Goal: Task Accomplishment & Management: Manage account settings

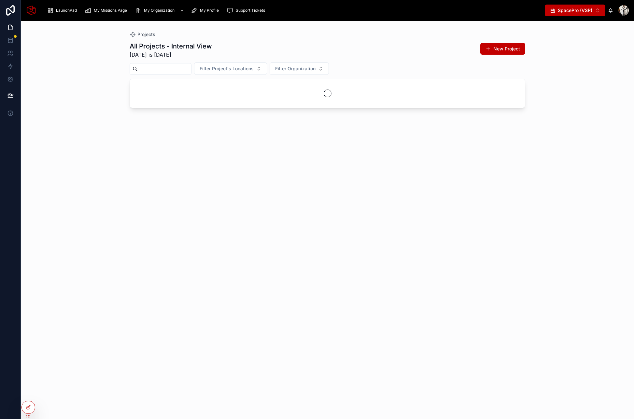
click at [579, 13] on span "SpacePro (VSP)" at bounding box center [575, 10] width 35 height 7
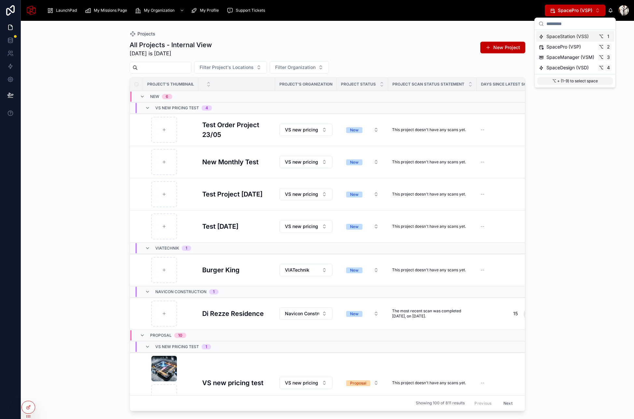
click at [558, 39] on span "SpaceStation (VSS)" at bounding box center [567, 36] width 42 height 7
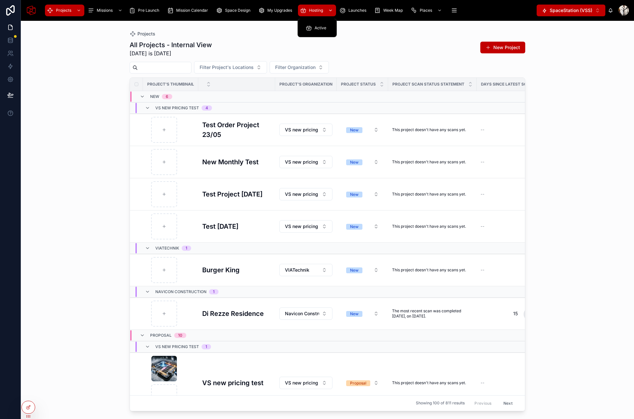
click at [312, 13] on div "Hosting" at bounding box center [317, 10] width 34 height 10
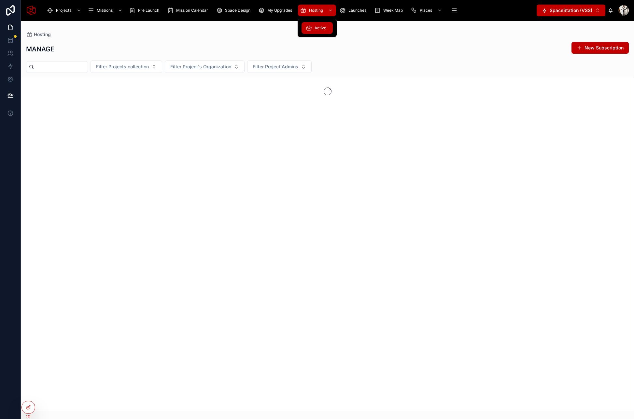
click at [313, 26] on div "Active" at bounding box center [316, 28] width 23 height 10
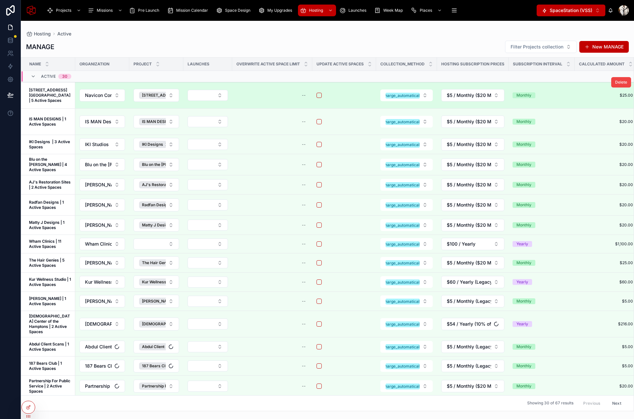
click at [42, 103] on strong "2142 Bay Ave Residence | 5 Active Spaces" at bounding box center [50, 95] width 42 height 15
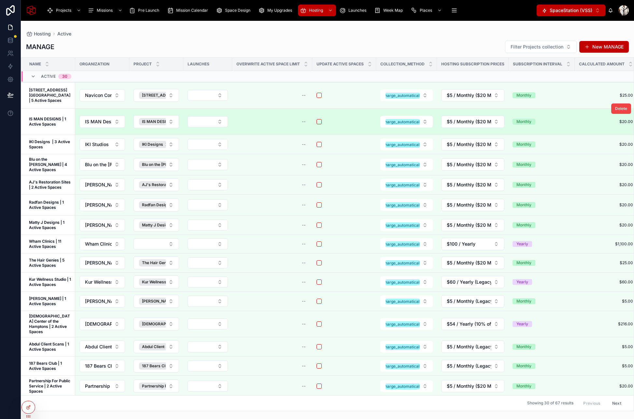
click at [37, 127] on strong "IS MAN DESIGNS | 1 Active Spaces" at bounding box center [48, 122] width 38 height 10
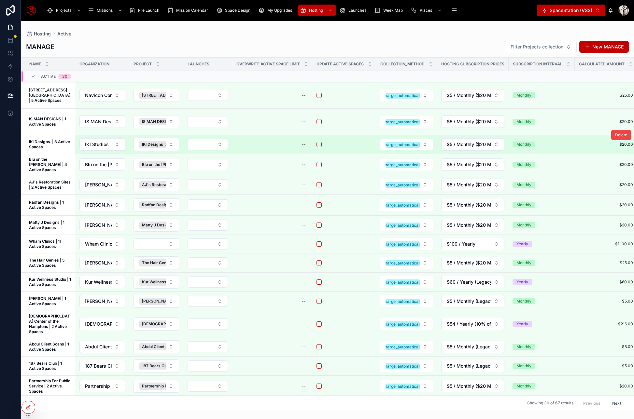
click at [40, 149] on strong "IKI Designs | 3 Active Spaces" at bounding box center [50, 144] width 42 height 10
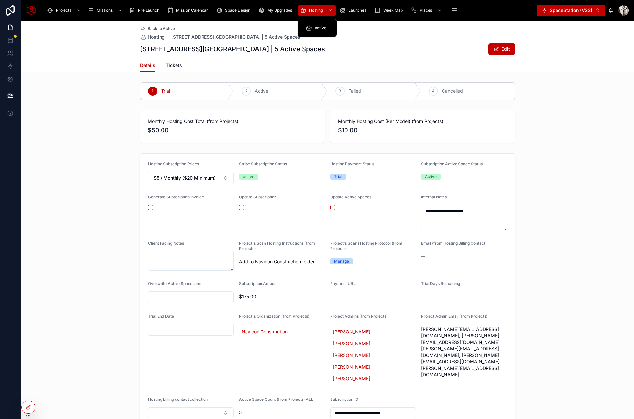
click at [315, 8] on span "Hosting" at bounding box center [316, 10] width 14 height 5
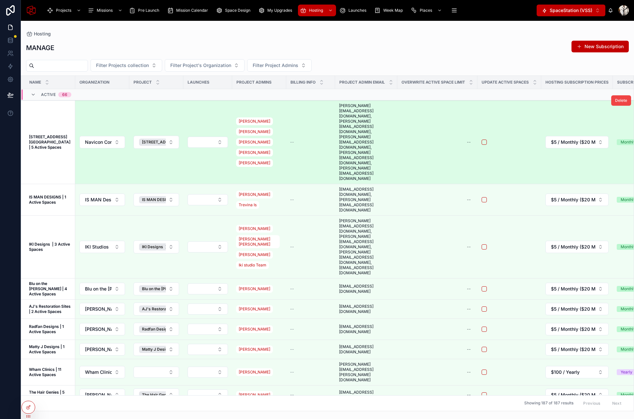
click at [43, 134] on strong "2142 Bay Ave Residence | 5 Active Spaces" at bounding box center [50, 141] width 42 height 15
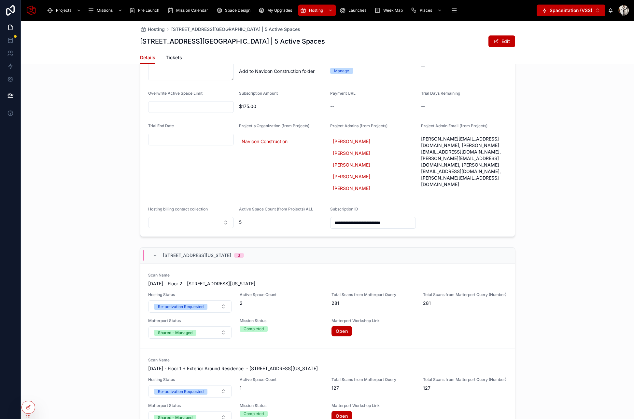
scroll to position [182, 0]
click at [157, 29] on span "Hosting" at bounding box center [156, 29] width 17 height 7
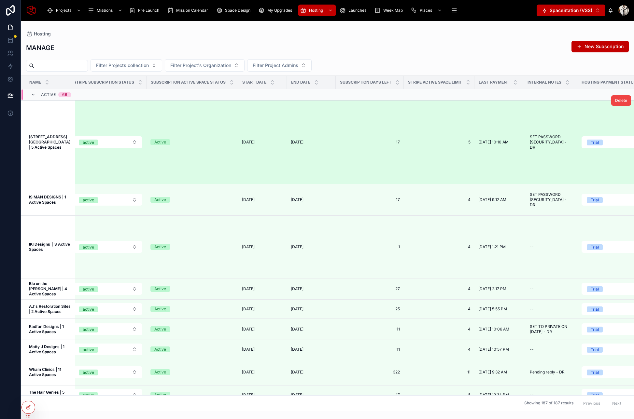
scroll to position [0, 1268]
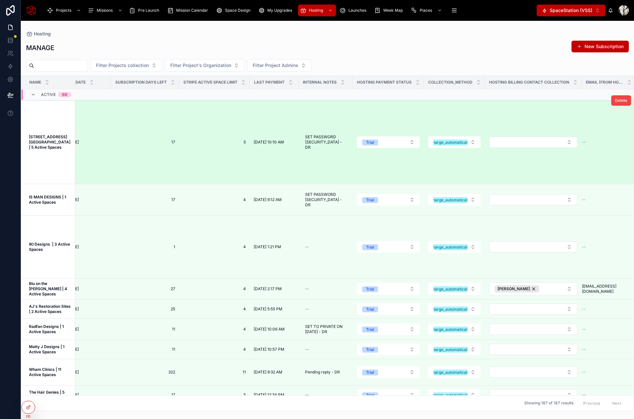
click at [44, 134] on strong "2142 Bay Ave Residence | 5 Active Spaces" at bounding box center [50, 141] width 42 height 15
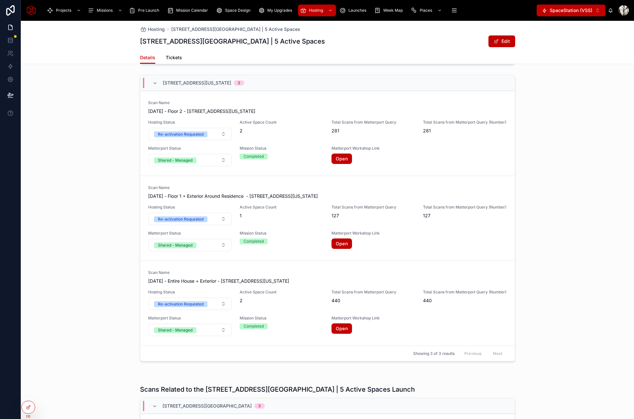
scroll to position [321, 0]
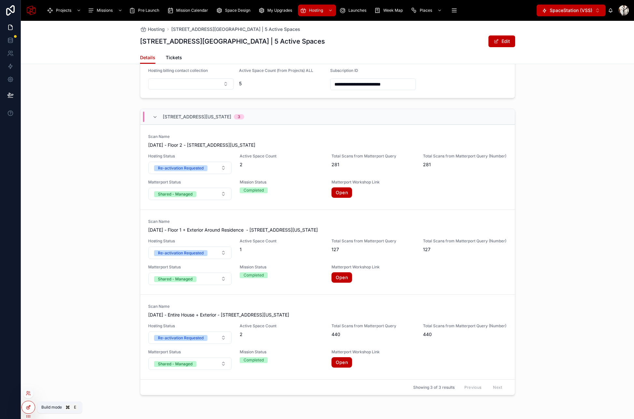
click at [27, 408] on icon at bounding box center [28, 407] width 5 height 5
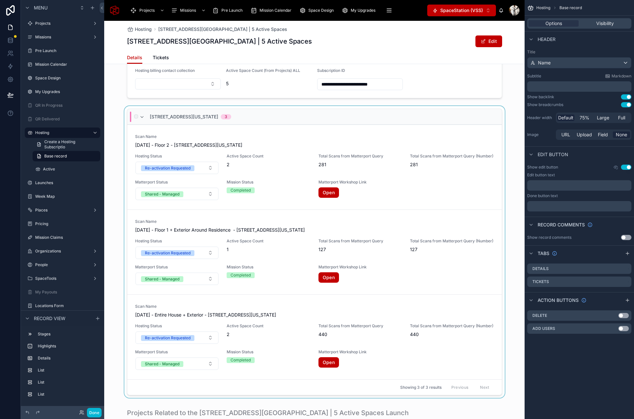
click at [473, 109] on div "2142 Bay Ave, Miami, Florida 3" at bounding box center [314, 117] width 374 height 16
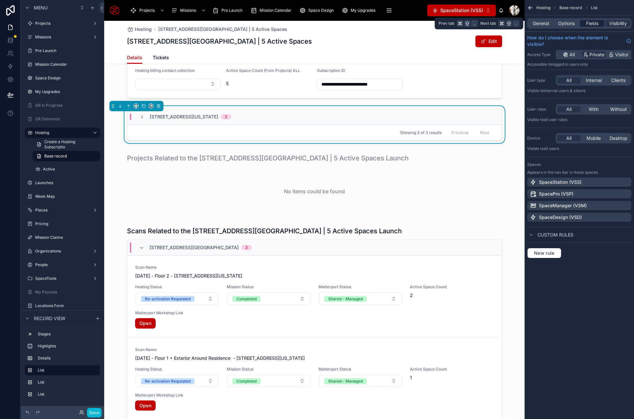
click at [589, 22] on span "Fields" at bounding box center [592, 23] width 12 height 7
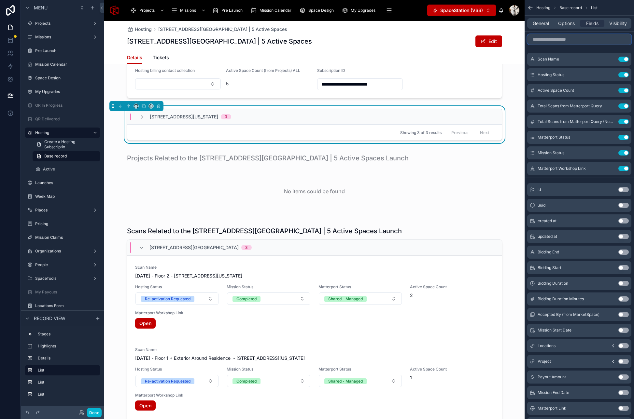
click at [568, 43] on input "scrollable content" at bounding box center [579, 39] width 104 height 10
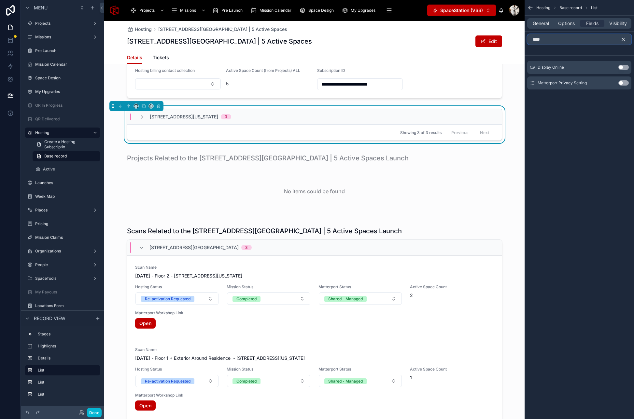
type input "****"
click at [622, 82] on button "Use setting" at bounding box center [623, 82] width 10 height 5
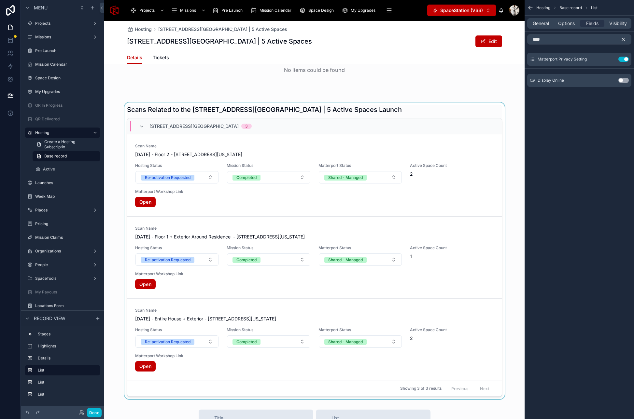
scroll to position [442, 0]
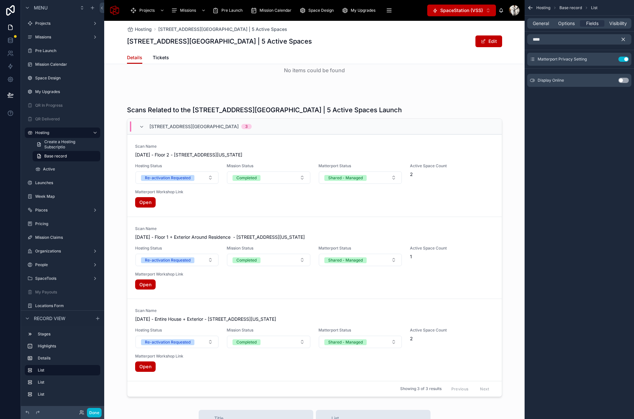
click at [622, 41] on icon "scrollable content" at bounding box center [623, 39] width 6 height 6
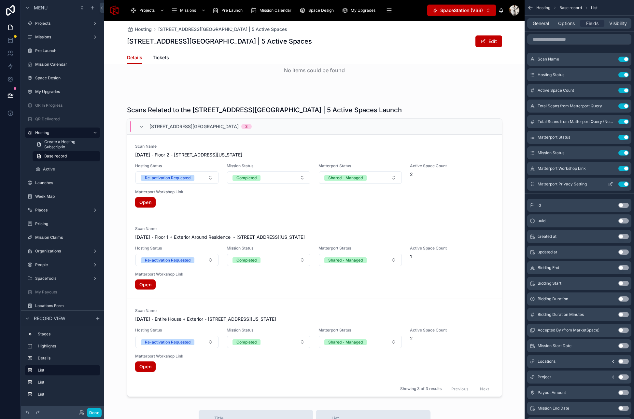
click at [610, 183] on icon "scrollable content" at bounding box center [610, 184] width 5 height 5
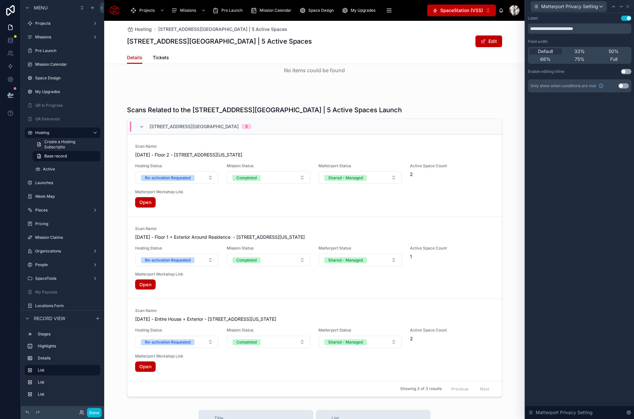
click at [626, 72] on button "Use setting" at bounding box center [626, 71] width 10 height 5
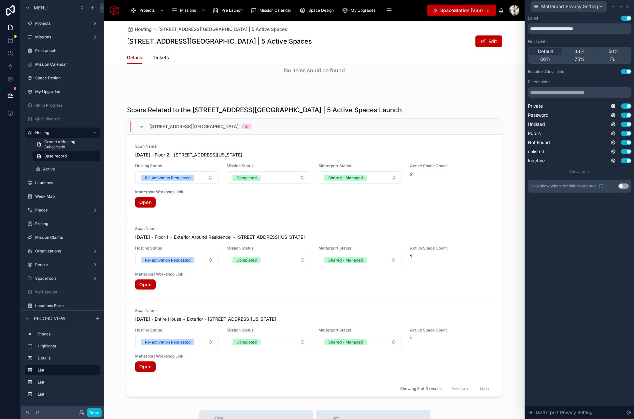
click at [626, 72] on button "Use setting" at bounding box center [626, 71] width 10 height 5
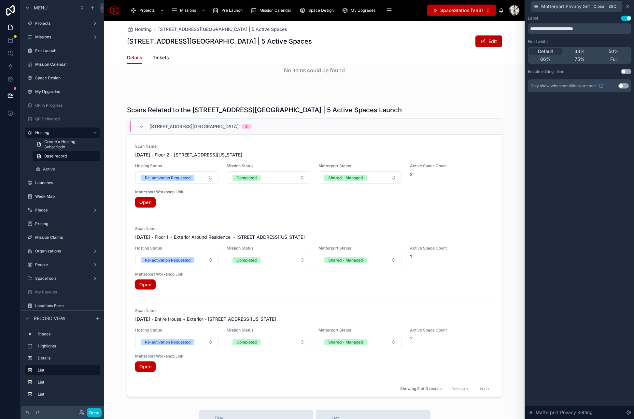
click at [629, 5] on icon at bounding box center [627, 6] width 5 height 5
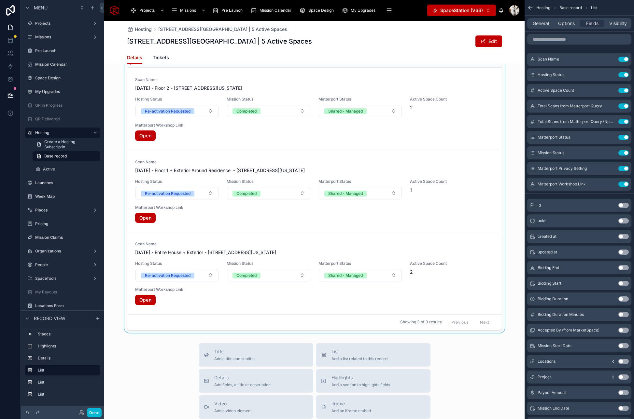
scroll to position [508, 0]
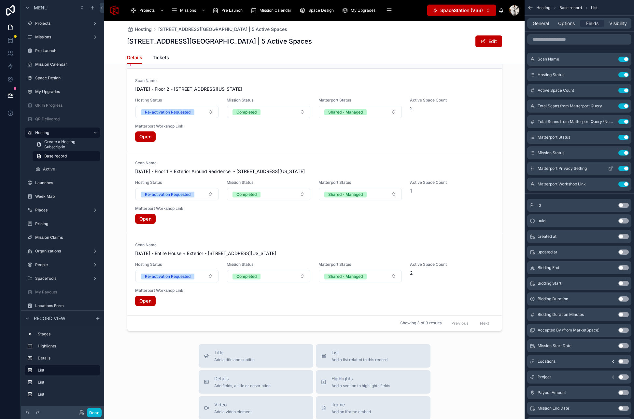
click at [621, 168] on button "Use setting" at bounding box center [623, 168] width 10 height 5
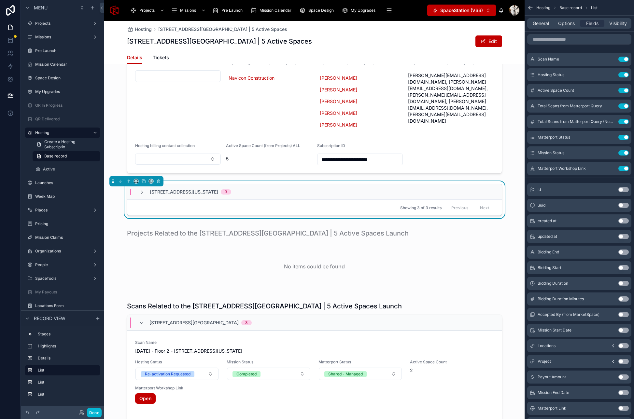
scroll to position [253, 0]
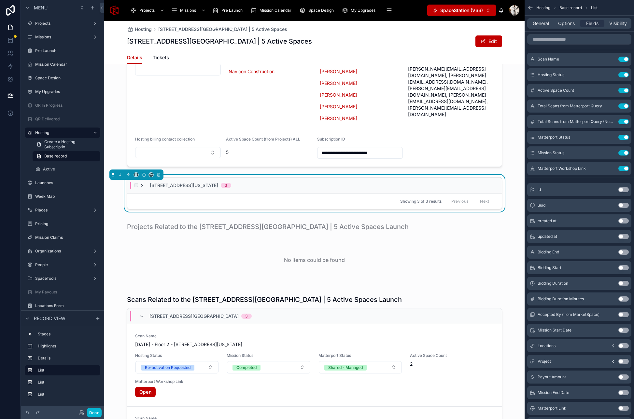
click at [141, 183] on icon at bounding box center [141, 185] width 5 height 5
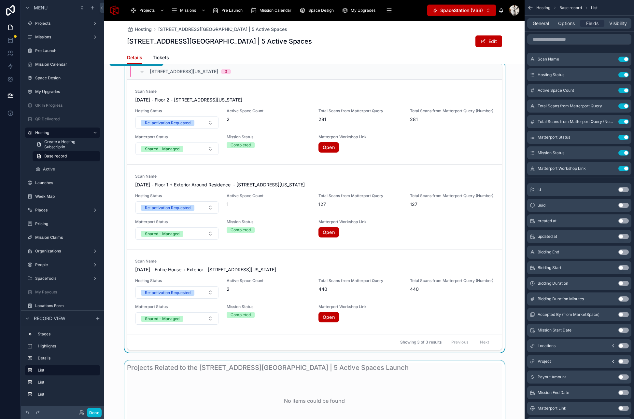
scroll to position [362, 0]
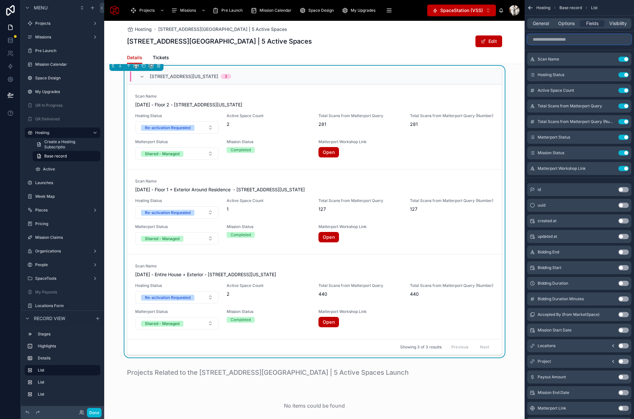
click at [560, 42] on input "scrollable content" at bounding box center [579, 39] width 104 height 10
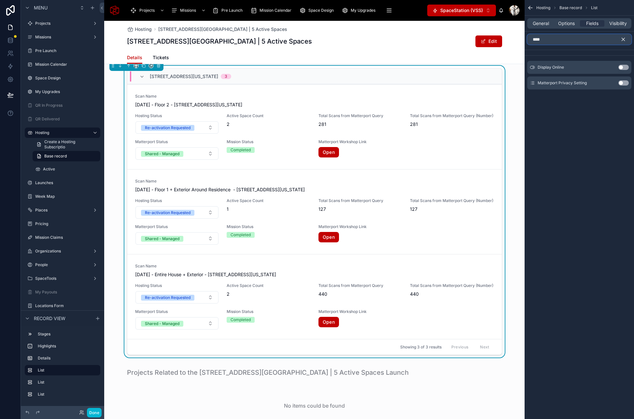
type input "****"
click at [622, 85] on button "Use setting" at bounding box center [623, 82] width 10 height 5
click at [623, 81] on button "Use setting" at bounding box center [623, 80] width 10 height 5
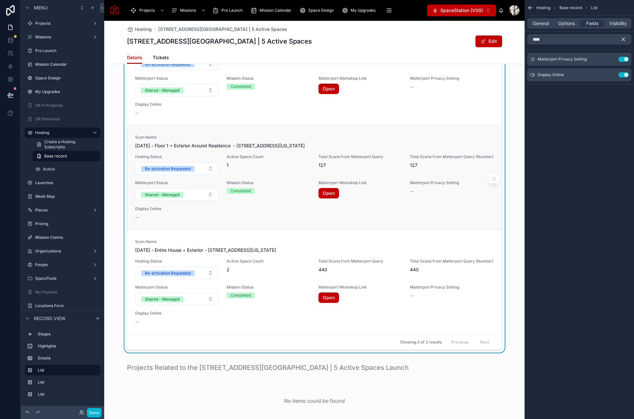
scroll to position [0, 0]
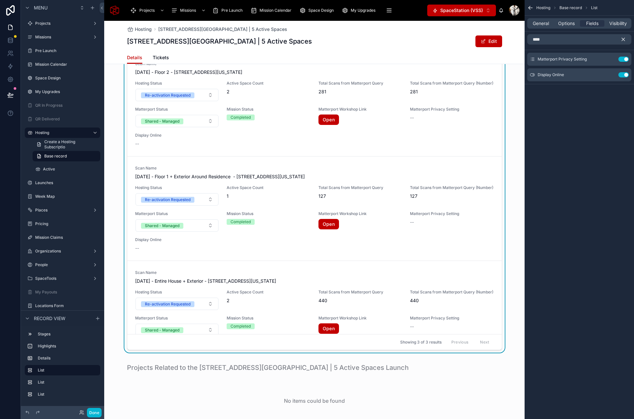
click at [624, 38] on icon "scrollable content" at bounding box center [623, 39] width 3 height 3
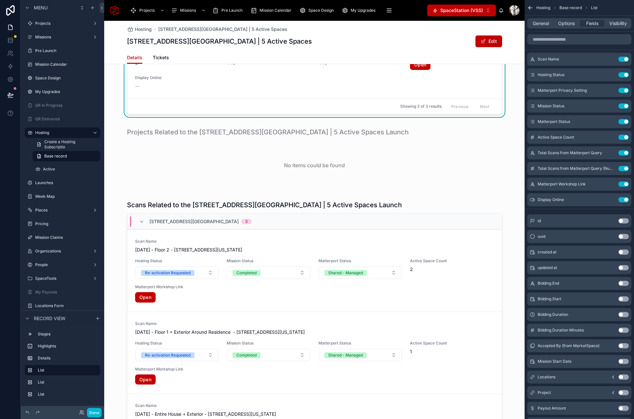
scroll to position [675, 0]
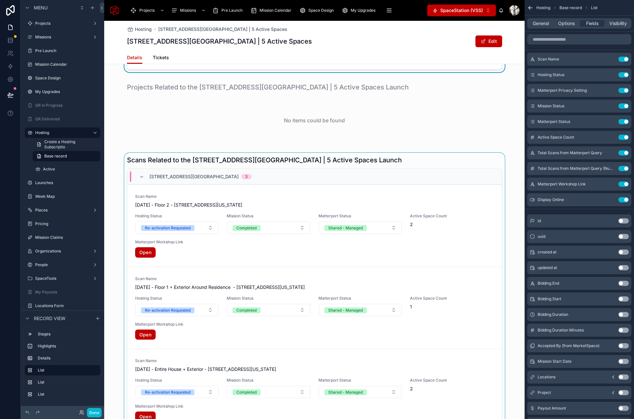
click at [379, 153] on div at bounding box center [314, 301] width 420 height 297
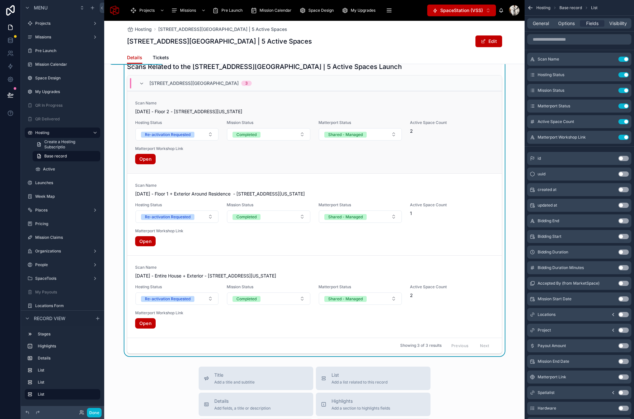
scroll to position [729, 0]
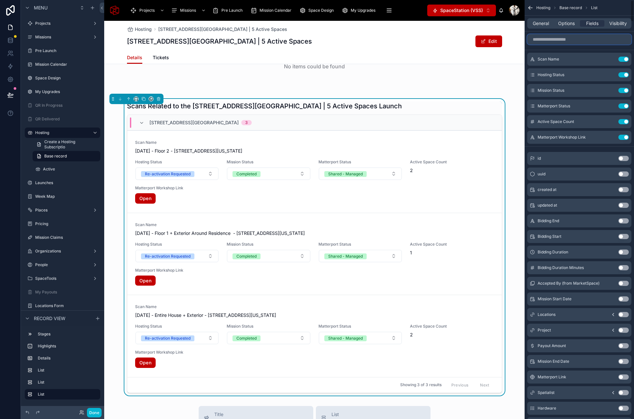
click at [560, 43] on input "scrollable content" at bounding box center [579, 39] width 104 height 10
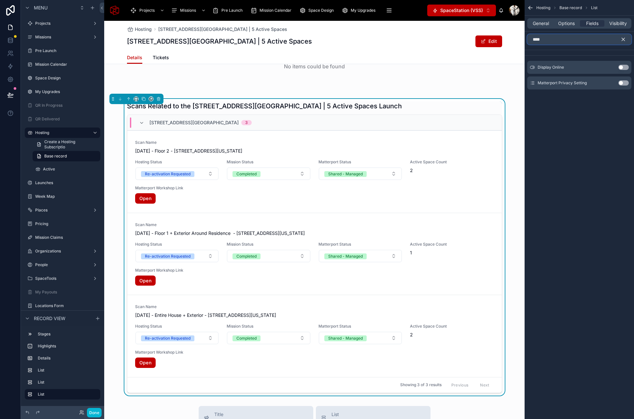
type input "****"
click at [624, 82] on button "Use setting" at bounding box center [623, 82] width 10 height 5
click at [622, 39] on icon "scrollable content" at bounding box center [623, 39] width 6 height 6
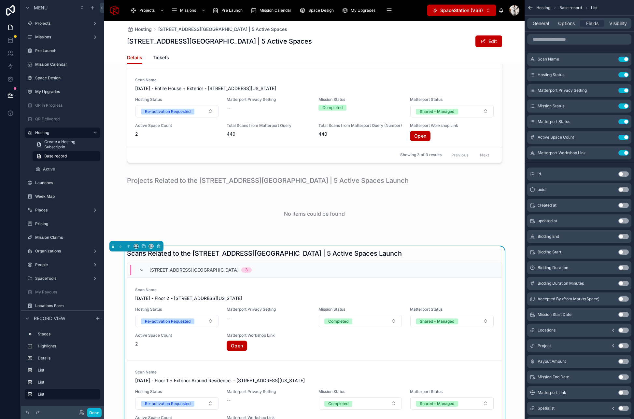
scroll to position [560, 0]
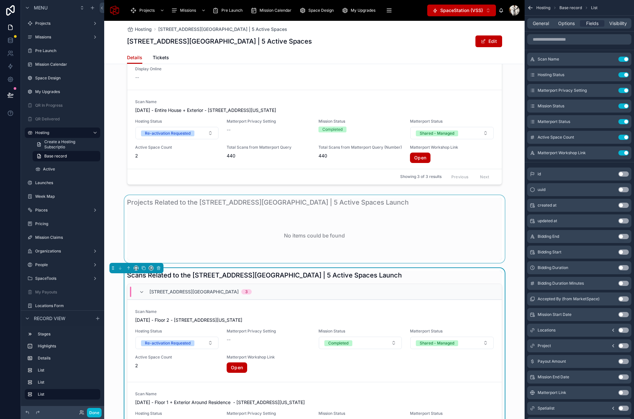
click at [229, 195] on div at bounding box center [314, 229] width 420 height 68
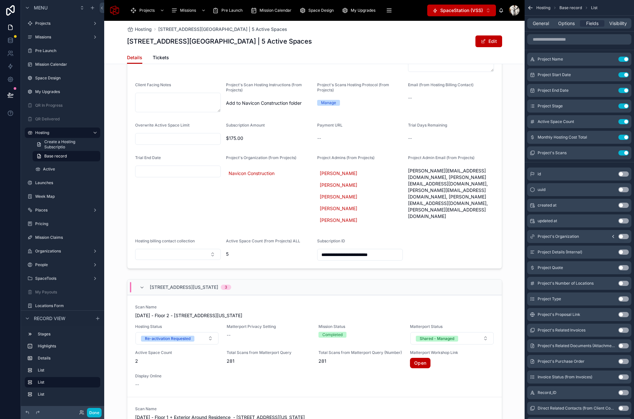
scroll to position [0, 0]
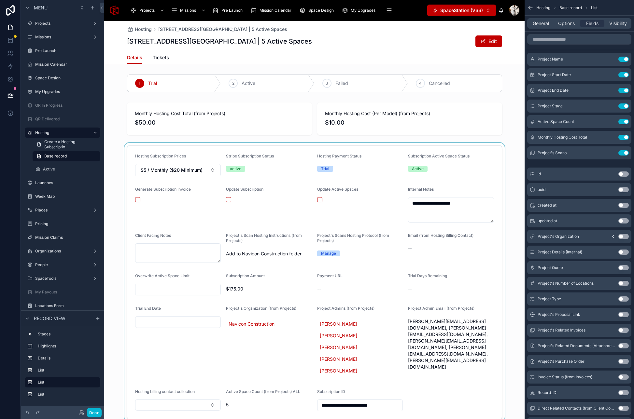
click at [300, 149] on div at bounding box center [314, 282] width 420 height 279
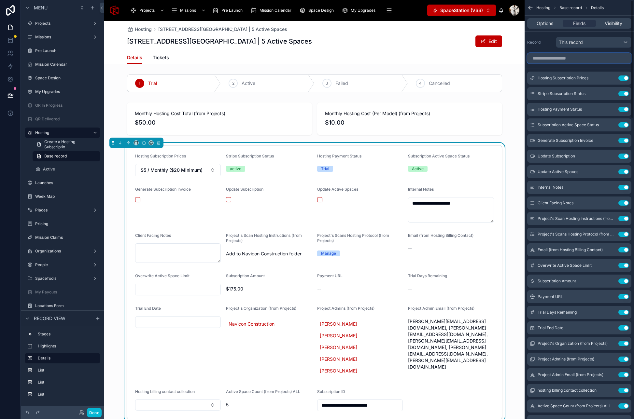
click at [552, 59] on input "scrollable content" at bounding box center [579, 58] width 104 height 10
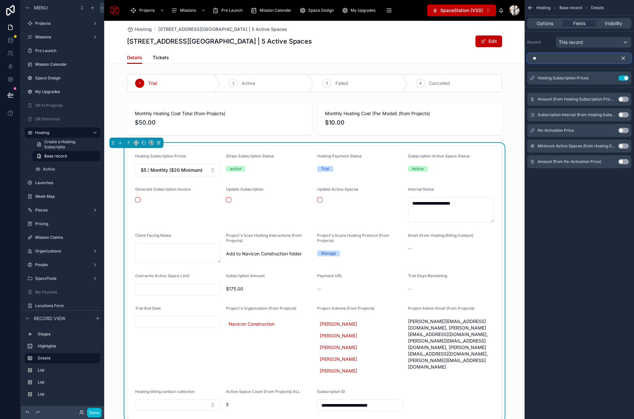
type input "*"
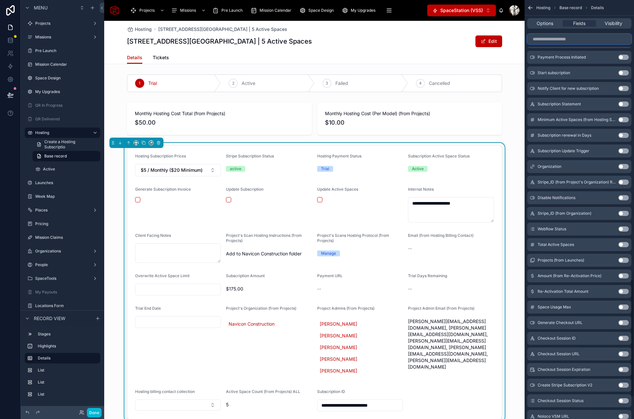
scroll to position [1064, 0]
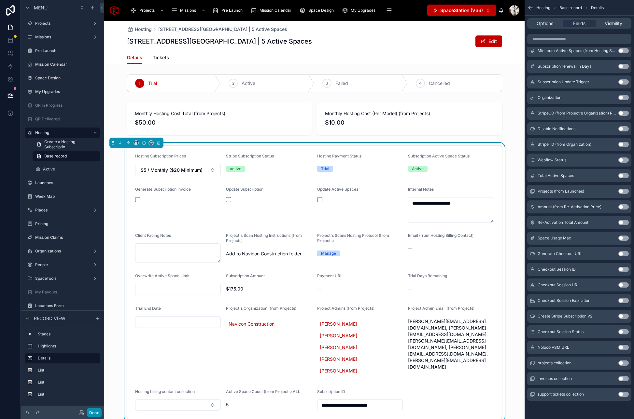
click at [95, 413] on button "Done" at bounding box center [94, 412] width 15 height 9
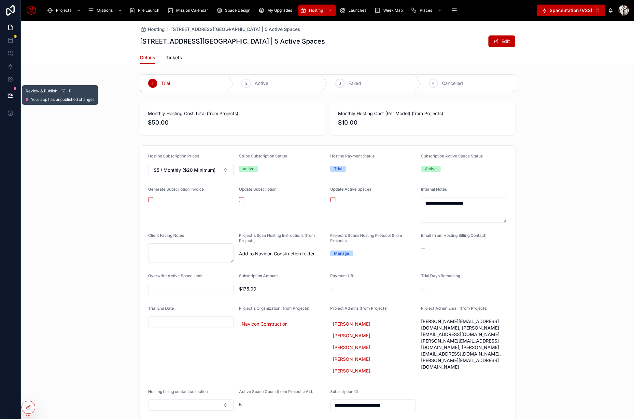
click at [9, 90] on button at bounding box center [10, 95] width 14 height 18
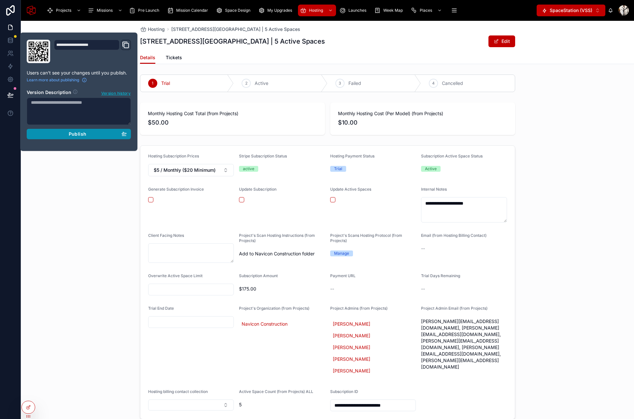
click at [59, 136] on div "Publish" at bounding box center [79, 134] width 96 height 6
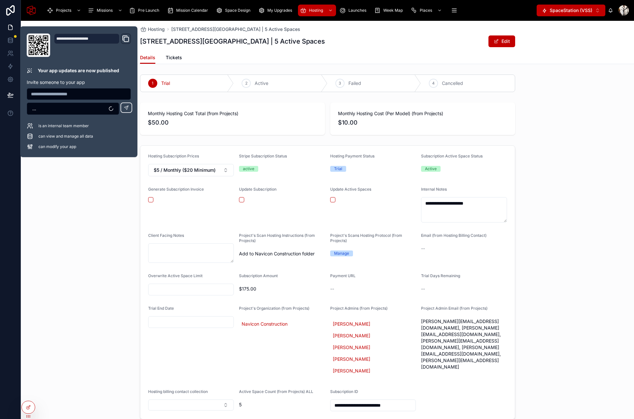
click at [74, 271] on div "**********" at bounding box center [327, 282] width 613 height 279
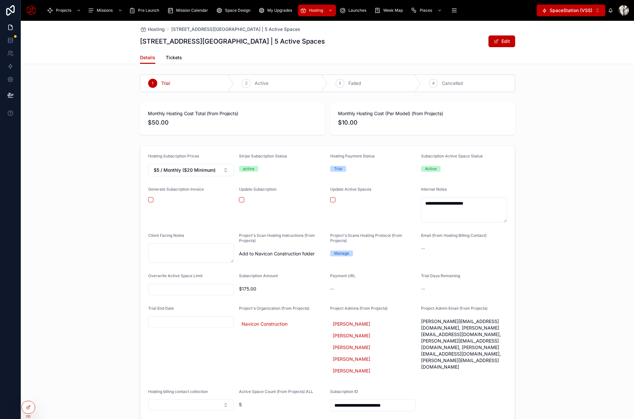
click at [154, 85] on div "1" at bounding box center [152, 83] width 9 height 9
click at [317, 27] on span "Active" at bounding box center [320, 27] width 12 height 5
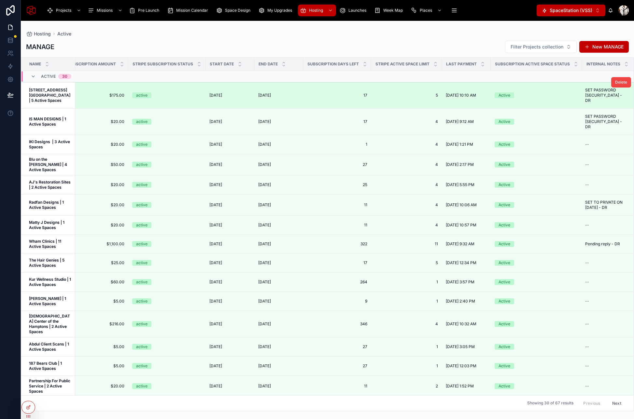
scroll to position [0, 780]
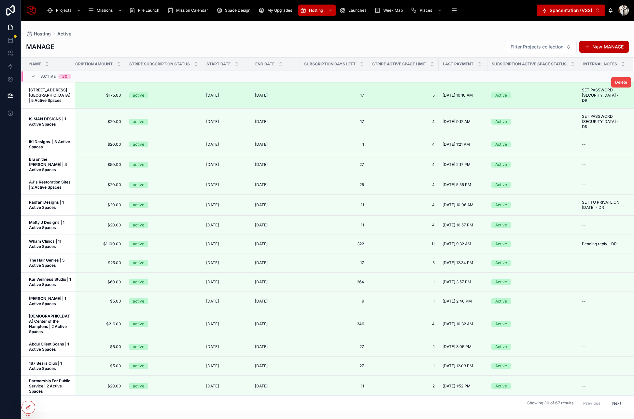
click at [44, 103] on strong "2142 Bay Ave Residence | 5 Active Spaces" at bounding box center [50, 95] width 42 height 15
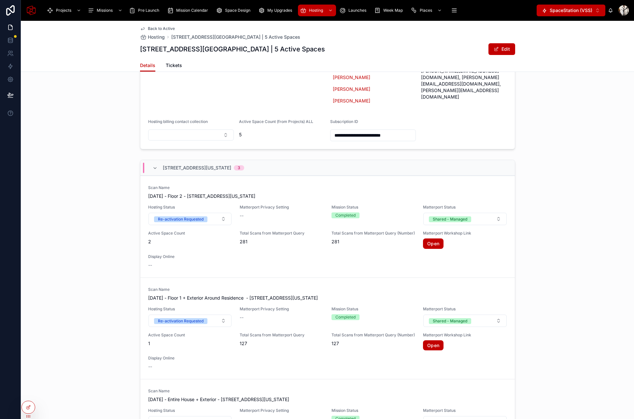
scroll to position [274, 0]
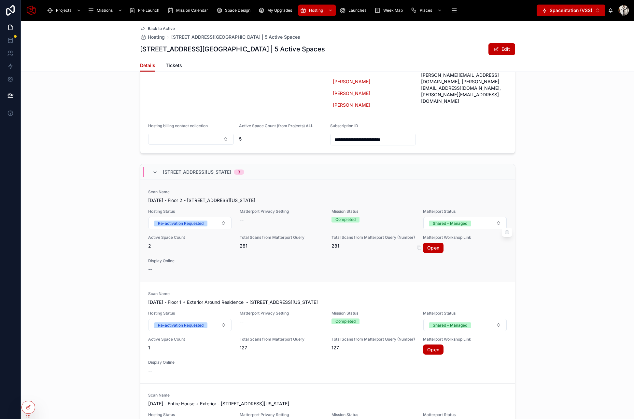
click at [436, 243] on link "Open" at bounding box center [433, 248] width 21 height 10
click at [150, 11] on span "Pre Launch" at bounding box center [148, 10] width 21 height 5
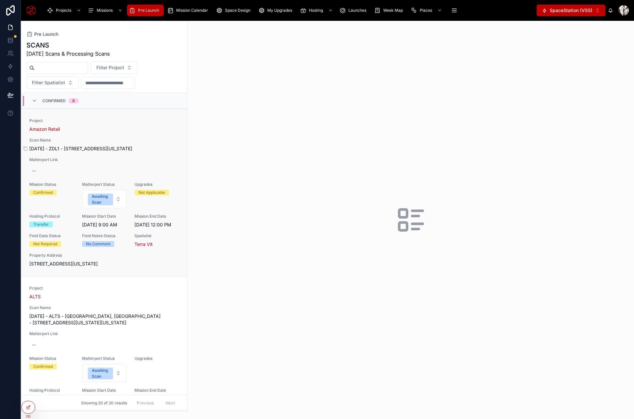
click at [119, 150] on span "September 3, 2025 - ZDL1 - 2154 West Northwest Highway, Dallas, Texas, 75220" at bounding box center [104, 148] width 150 height 7
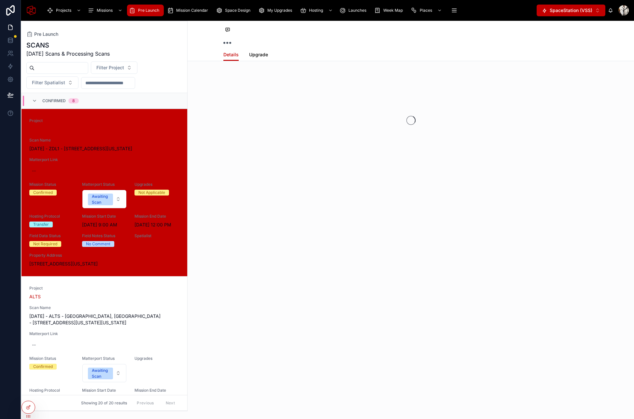
click at [261, 57] on span "Upgrade" at bounding box center [258, 54] width 19 height 7
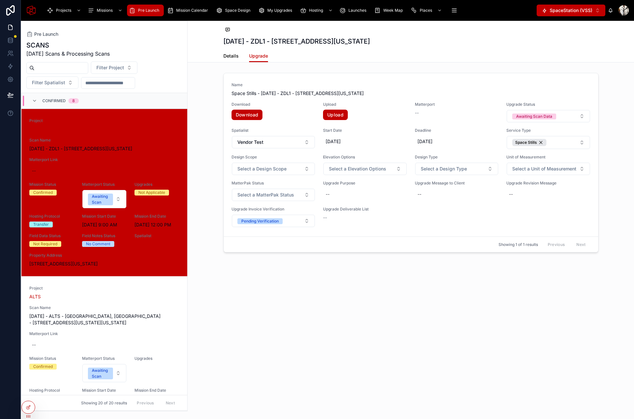
click at [230, 53] on span "Details" at bounding box center [230, 56] width 15 height 7
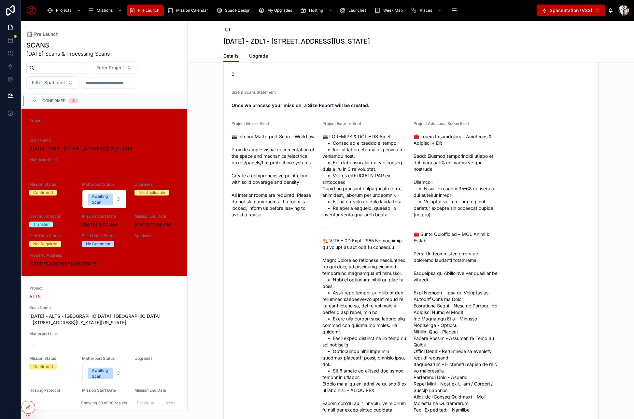
scroll to position [1626, 0]
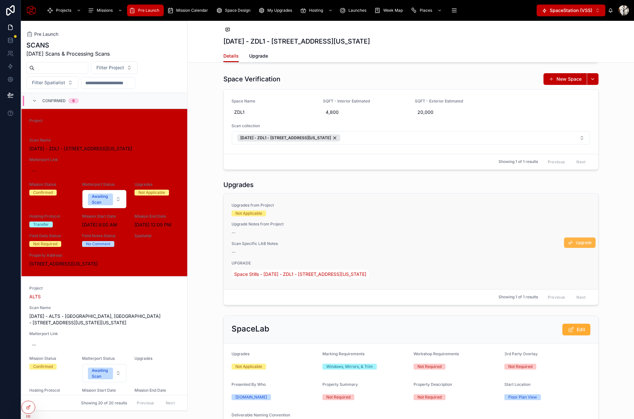
click at [577, 240] on span "Upgrade" at bounding box center [583, 242] width 16 height 5
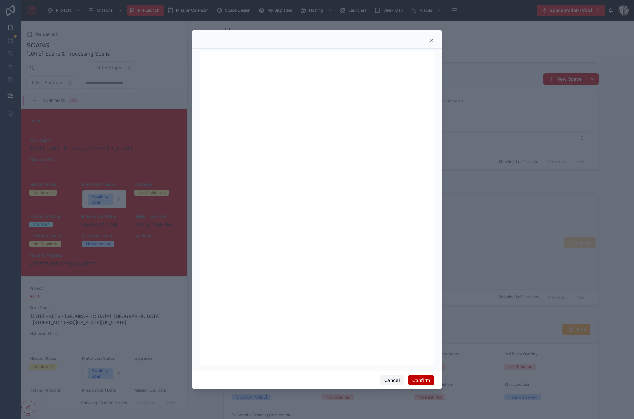
click at [393, 380] on button "Cancel" at bounding box center [392, 380] width 24 height 10
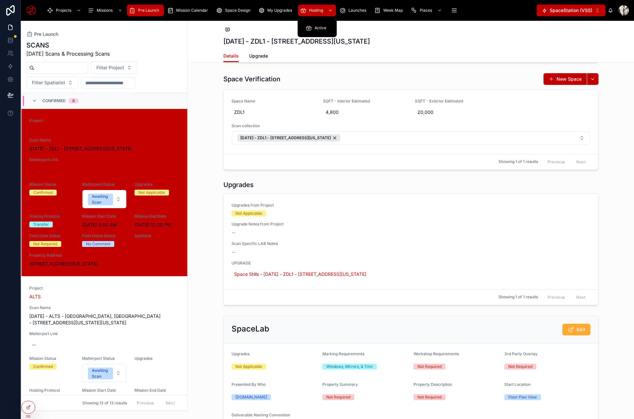
click at [318, 15] on div "Hosting" at bounding box center [317, 10] width 34 height 10
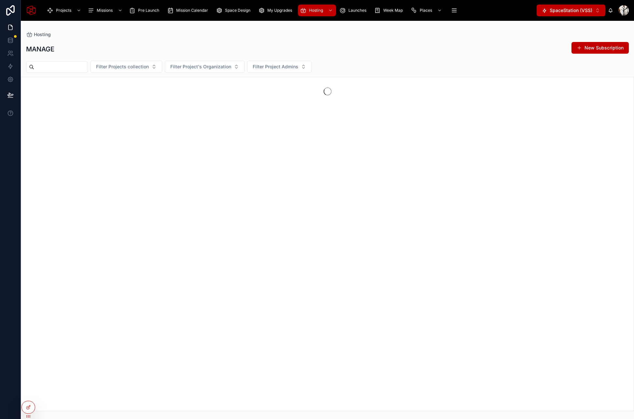
click at [88, 70] on input "text" at bounding box center [60, 66] width 53 height 9
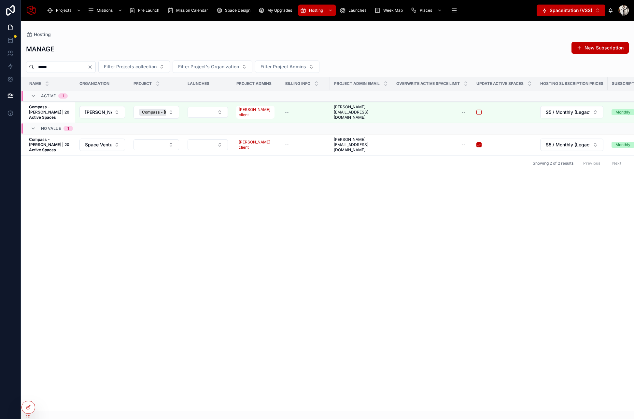
type input "*****"
click at [46, 113] on strong "Compass - Sameh | 20 Active Spaces" at bounding box center [49, 111] width 41 height 15
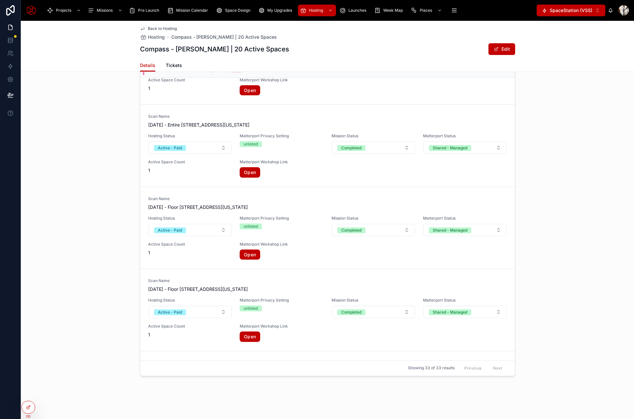
scroll to position [671, 0]
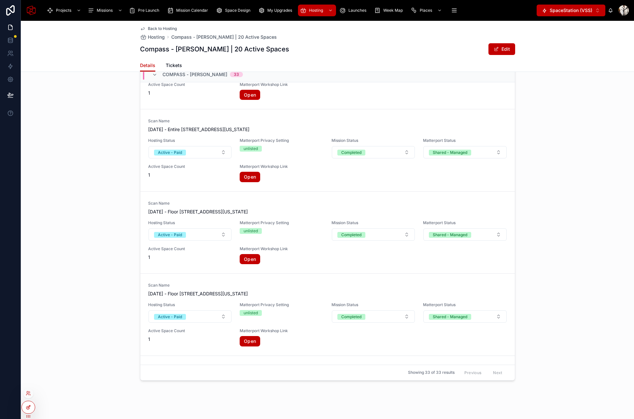
click at [27, 406] on icon at bounding box center [28, 407] width 5 height 5
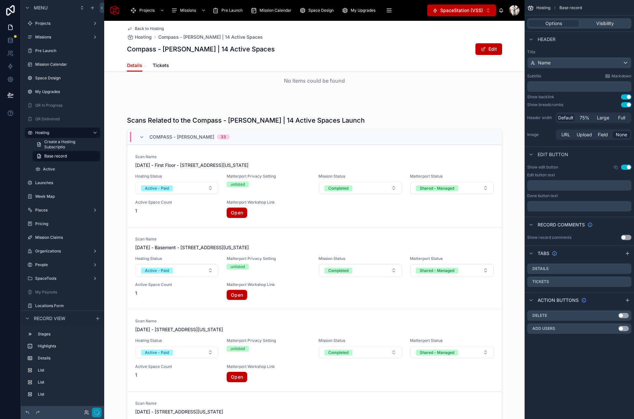
click at [96, 414] on icon "button" at bounding box center [96, 412] width 5 height 5
click at [87, 411] on icon at bounding box center [86, 412] width 5 height 5
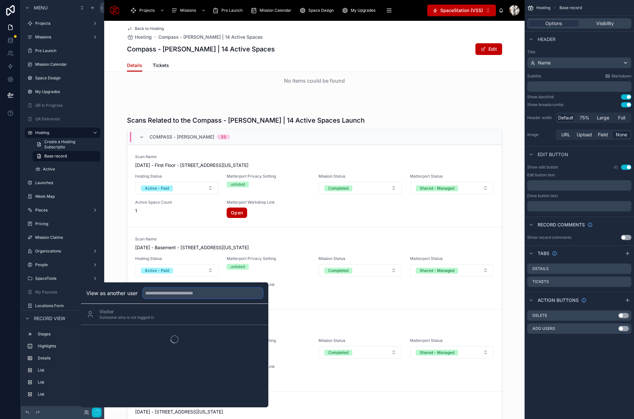
click at [177, 293] on input "text" at bounding box center [203, 293] width 120 height 10
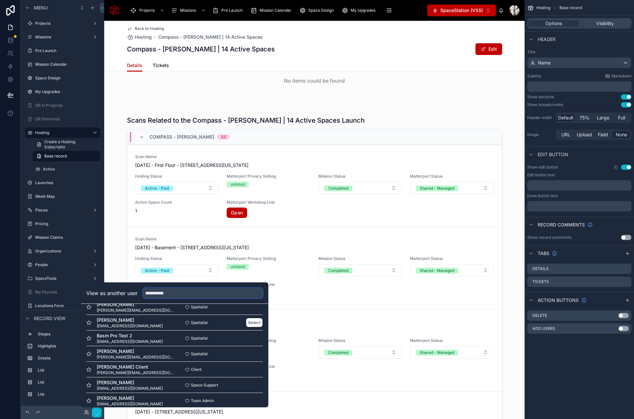
scroll to position [69, 0]
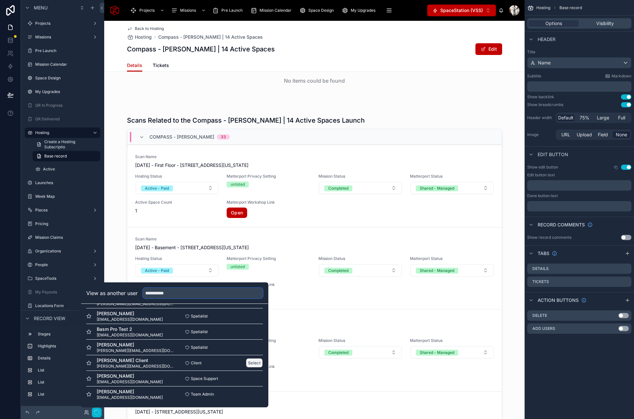
type input "**********"
click at [251, 362] on button "Select" at bounding box center [254, 362] width 17 height 9
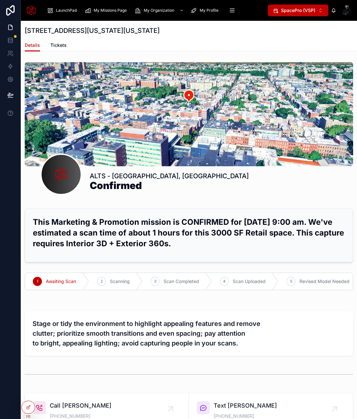
scroll to position [1775, 0]
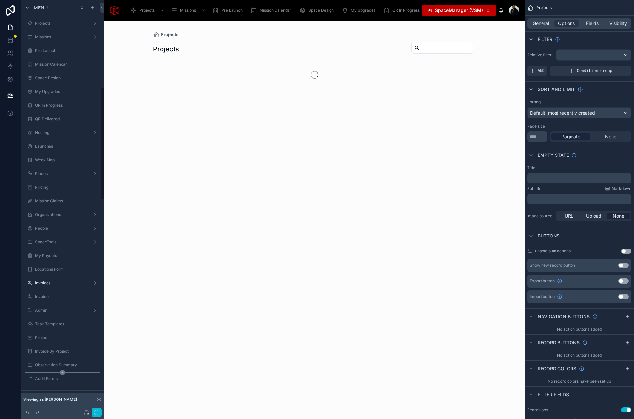
scroll to position [316, 0]
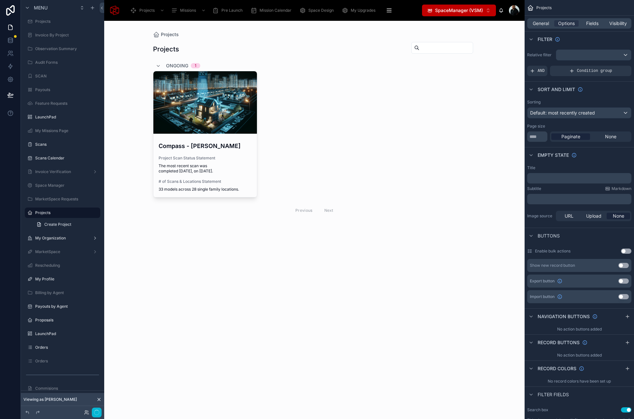
click at [480, 8] on span "SpaceManager (VSM)" at bounding box center [459, 10] width 48 height 7
click at [475, 7] on span "SpaceManager (VSM)" at bounding box center [459, 10] width 48 height 7
click at [210, 154] on div at bounding box center [314, 130] width 333 height 218
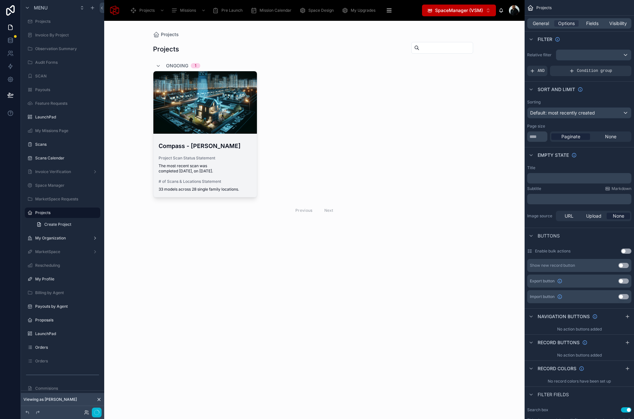
click at [200, 149] on h4 "Compass - [PERSON_NAME]" at bounding box center [205, 146] width 93 height 9
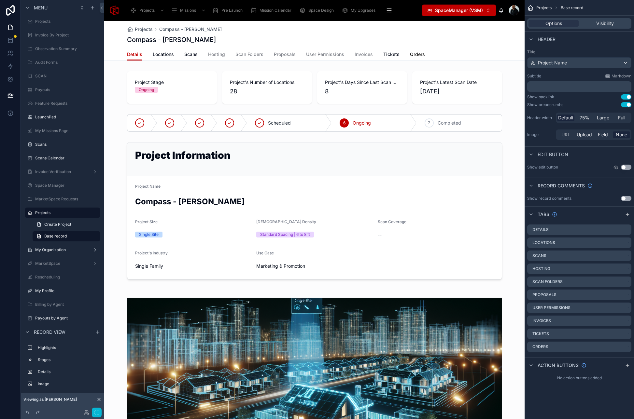
click at [416, 57] on span "Orders" at bounding box center [417, 54] width 15 height 7
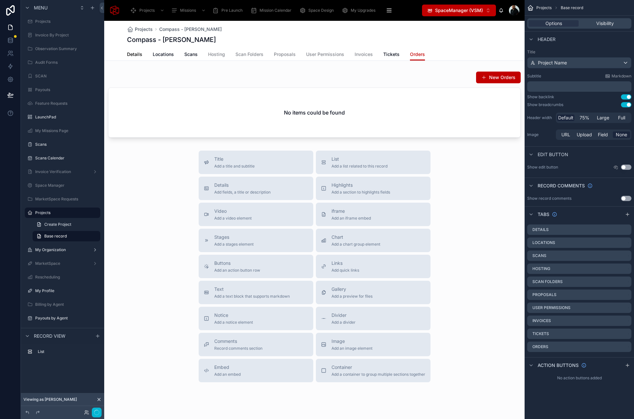
click at [132, 56] on span "Details" at bounding box center [134, 54] width 15 height 7
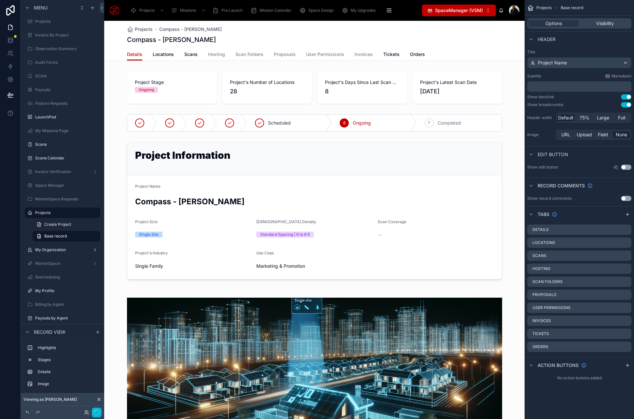
click at [159, 53] on span "Locations" at bounding box center [163, 54] width 21 height 7
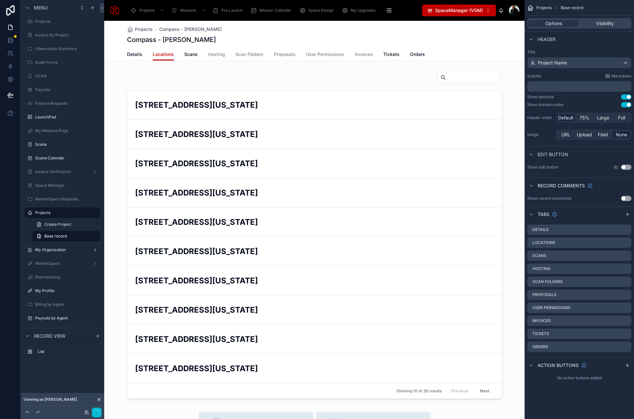
click at [187, 58] on link "Scans" at bounding box center [190, 54] width 13 height 13
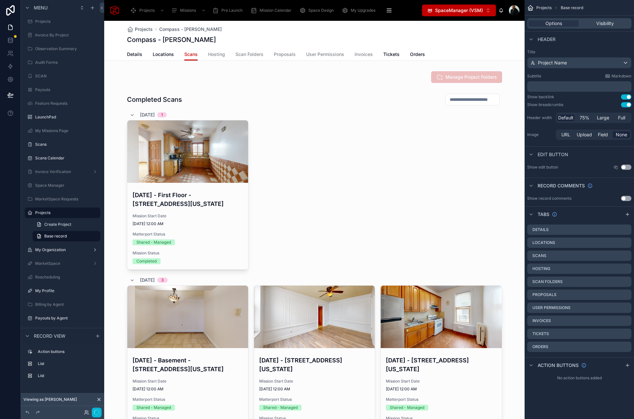
click at [474, 13] on span "SpaceManager (VSM)" at bounding box center [459, 10] width 48 height 7
click at [459, 38] on span "SpaceManager (VSM)" at bounding box center [454, 36] width 48 height 7
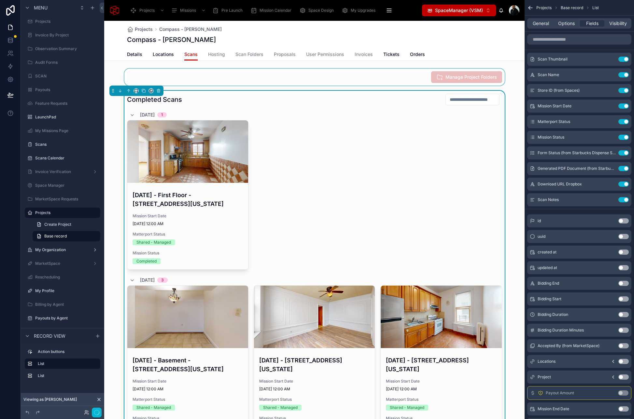
click at [312, 76] on div at bounding box center [314, 77] width 420 height 17
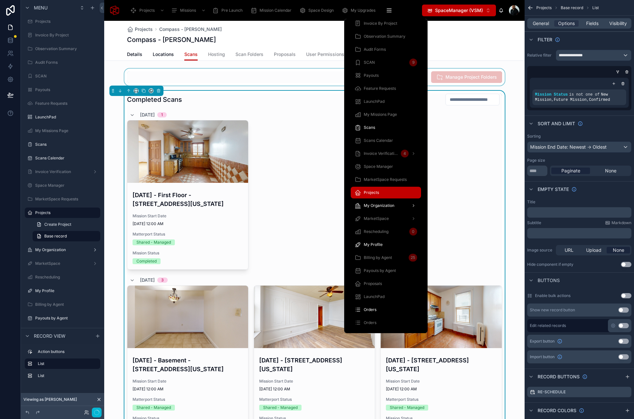
scroll to position [351, 0]
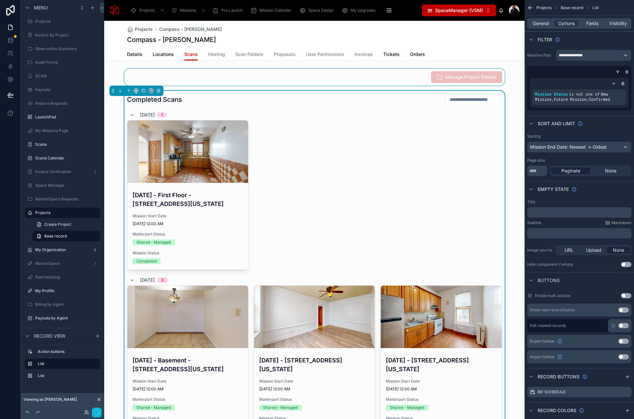
click at [487, 213] on div "August 26, 2025 - First Floor - 1949 West 11th Street, Kings County, New York, …" at bounding box center [314, 195] width 375 height 150
click at [93, 412] on button "button" at bounding box center [97, 413] width 10 height 10
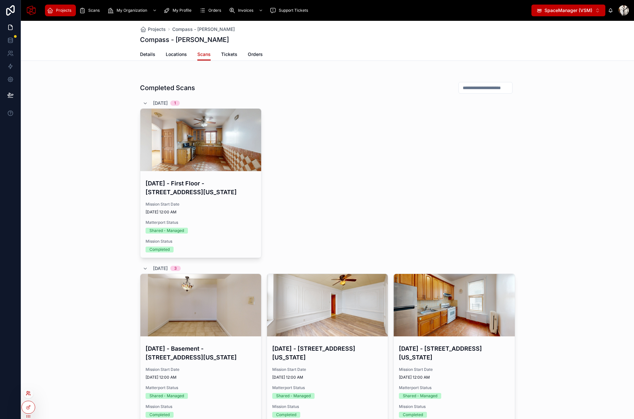
click at [29, 394] on icon at bounding box center [28, 393] width 5 height 5
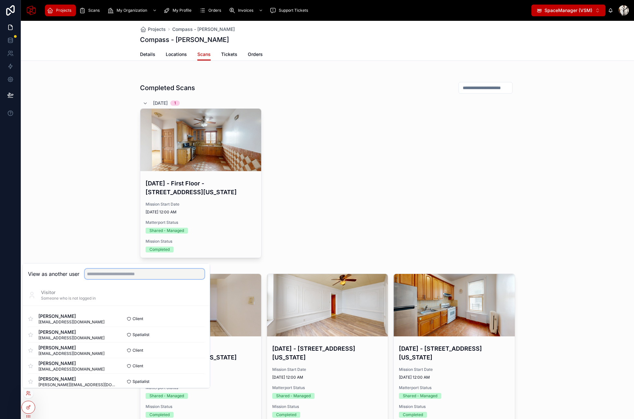
click at [121, 273] on input "text" at bounding box center [145, 274] width 120 height 10
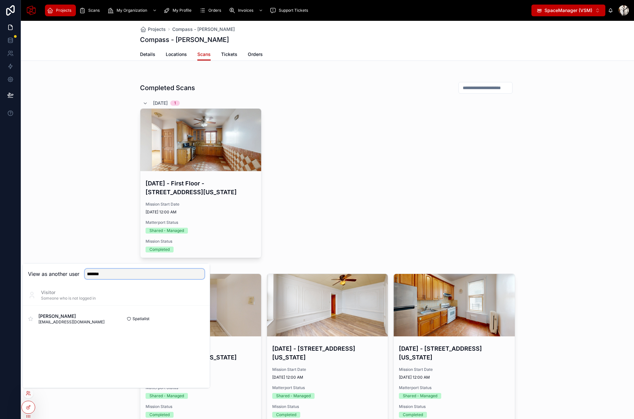
click at [114, 277] on input "*******" at bounding box center [145, 274] width 120 height 10
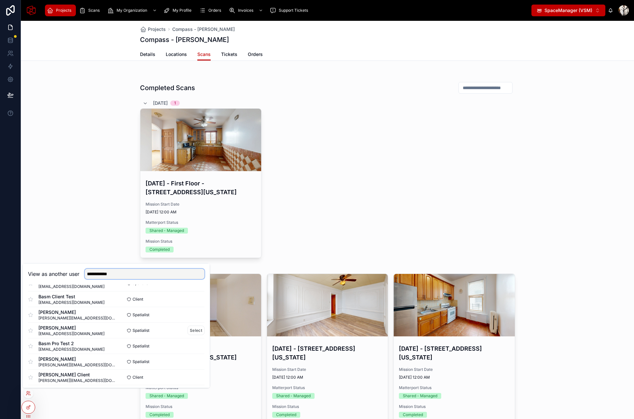
scroll to position [34, 0]
type input "**********"
click at [191, 318] on button "Select" at bounding box center [195, 316] width 17 height 9
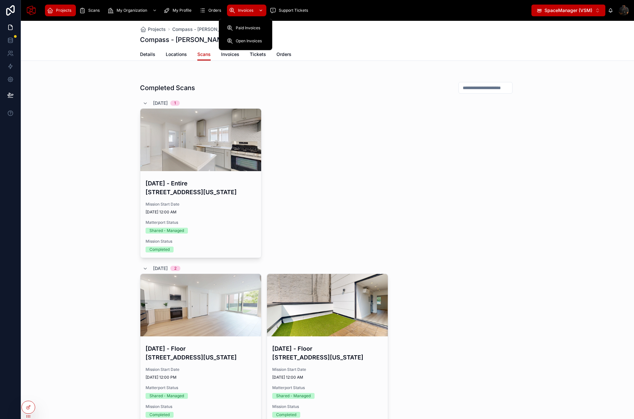
click at [241, 16] on link "Invoices" at bounding box center [246, 11] width 39 height 12
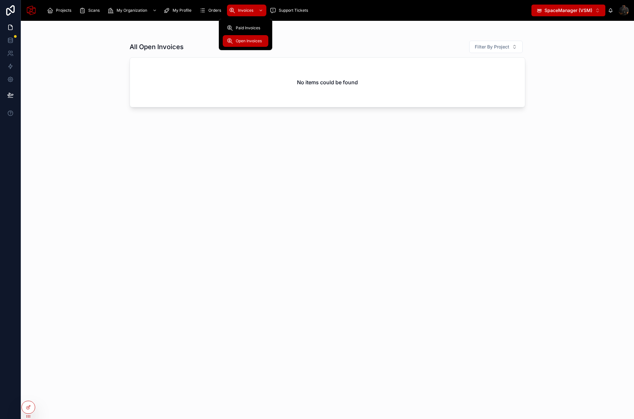
click at [248, 44] on div "Open Invoices" at bounding box center [246, 41] width 38 height 10
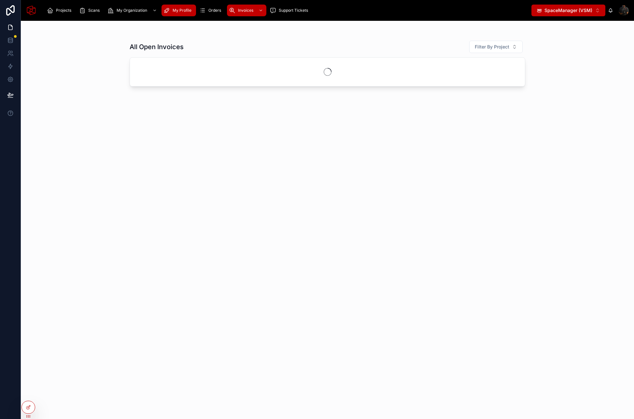
click at [178, 10] on span "My Profile" at bounding box center [182, 10] width 19 height 5
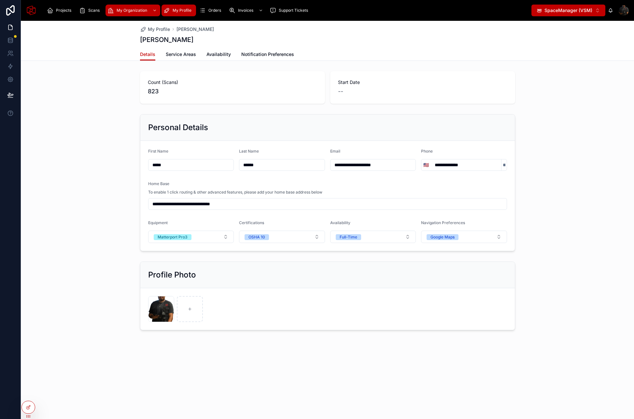
click at [133, 10] on span "My Organization" at bounding box center [132, 10] width 31 height 5
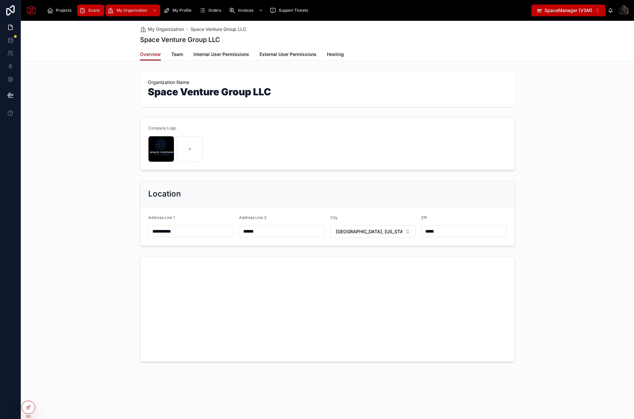
click at [85, 9] on div "Scans" at bounding box center [90, 10] width 23 height 10
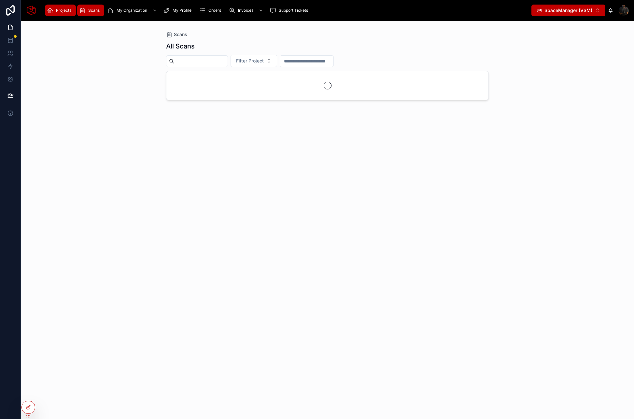
click at [64, 10] on span "Projects" at bounding box center [63, 10] width 15 height 5
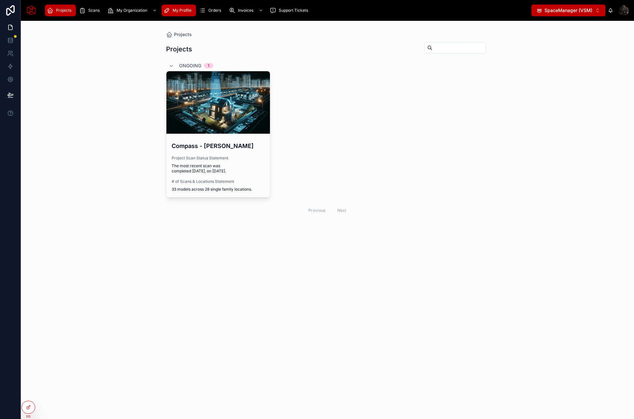
click at [186, 11] on span "My Profile" at bounding box center [182, 10] width 19 height 5
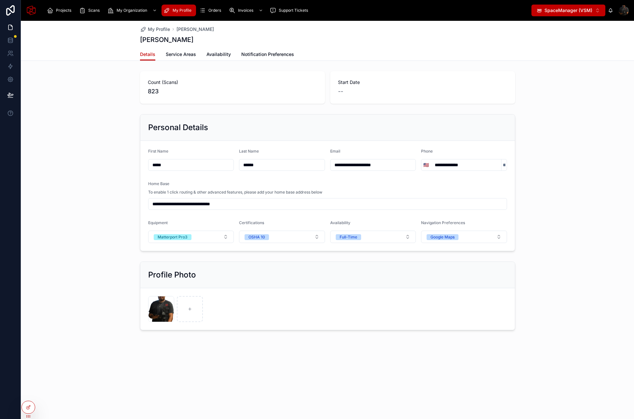
click at [599, 16] on button "SpaceManager (VSM) ⌥ 2" at bounding box center [568, 11] width 74 height 12
click at [570, 40] on div "SpacePro (VSP) ⌥ 1" at bounding box center [568, 36] width 78 height 10
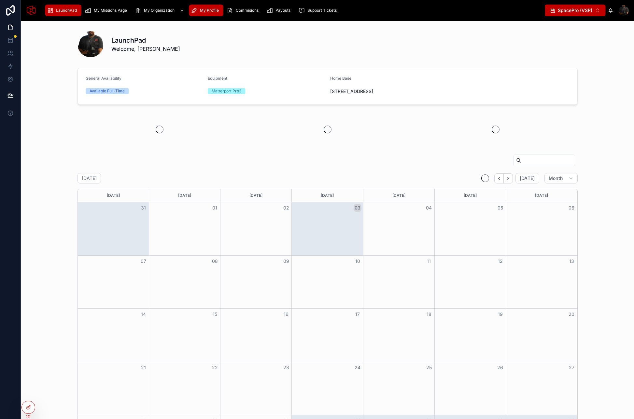
click at [206, 11] on span "My Profile" at bounding box center [209, 10] width 19 height 5
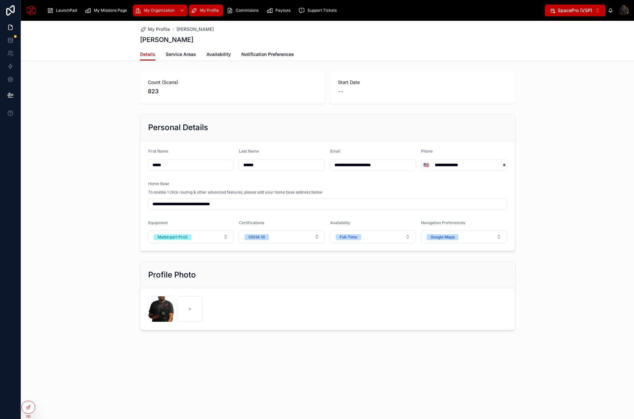
click at [167, 10] on span "My Organization" at bounding box center [159, 10] width 31 height 5
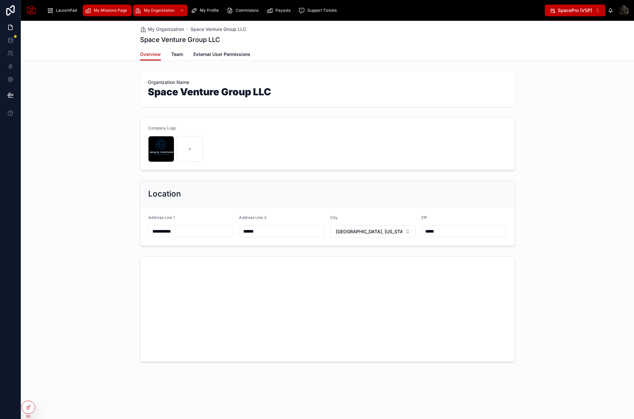
click at [117, 12] on span "My Missions Page" at bounding box center [110, 10] width 33 height 5
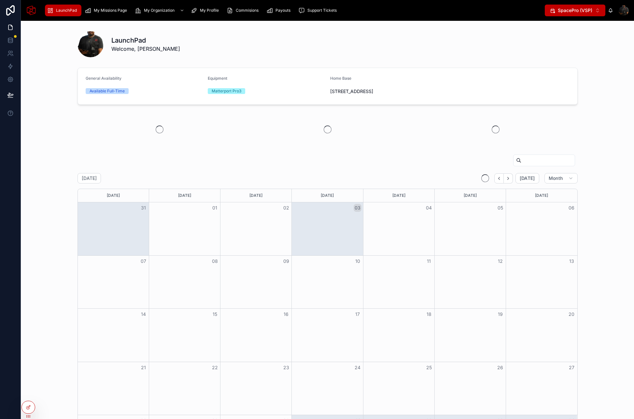
click at [578, 10] on span "SpacePro (VSP)" at bounding box center [575, 10] width 35 height 7
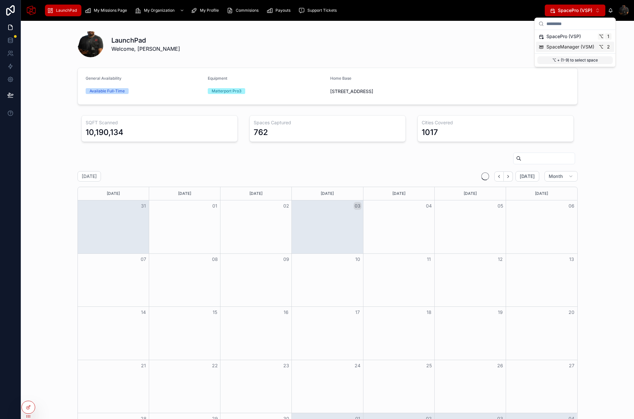
click at [574, 46] on span "SpaceManager (VSM)" at bounding box center [570, 47] width 48 height 7
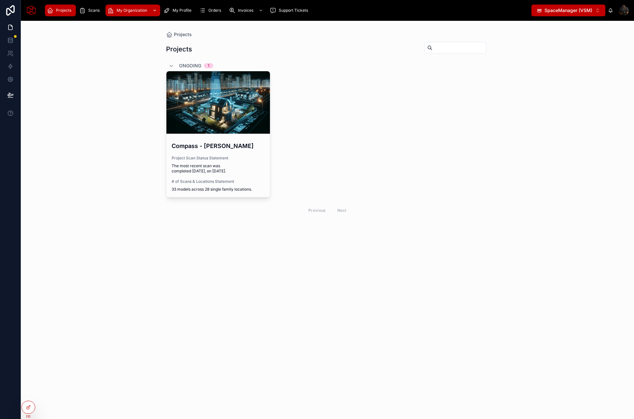
click at [129, 9] on span "My Organization" at bounding box center [132, 10] width 31 height 5
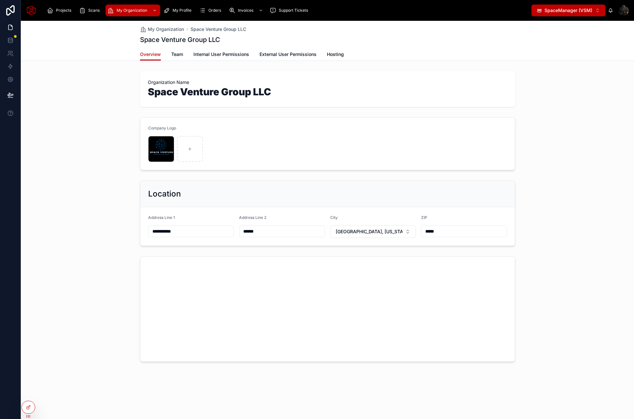
click at [342, 57] on span "Hosting" at bounding box center [335, 54] width 17 height 7
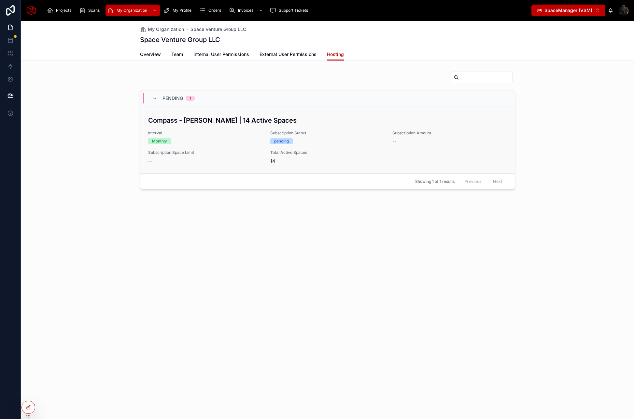
click at [241, 150] on span "Subscription Space Limit" at bounding box center [205, 152] width 114 height 5
click at [295, 187] on div "Showing 1 of 1 results Previous Next" at bounding box center [327, 181] width 374 height 16
click at [293, 162] on span "14" at bounding box center [327, 161] width 114 height 7
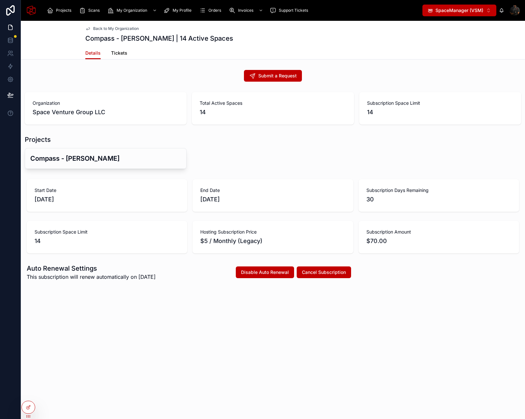
click at [120, 52] on span "Tickets" at bounding box center [119, 53] width 16 height 7
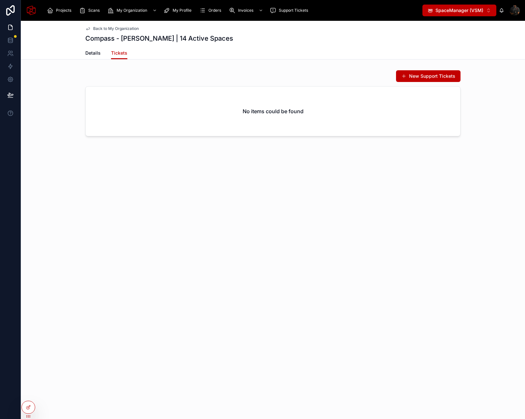
click at [107, 26] on span "Back to My Organization" at bounding box center [116, 28] width 46 height 5
